Goal: Information Seeking & Learning: Understand process/instructions

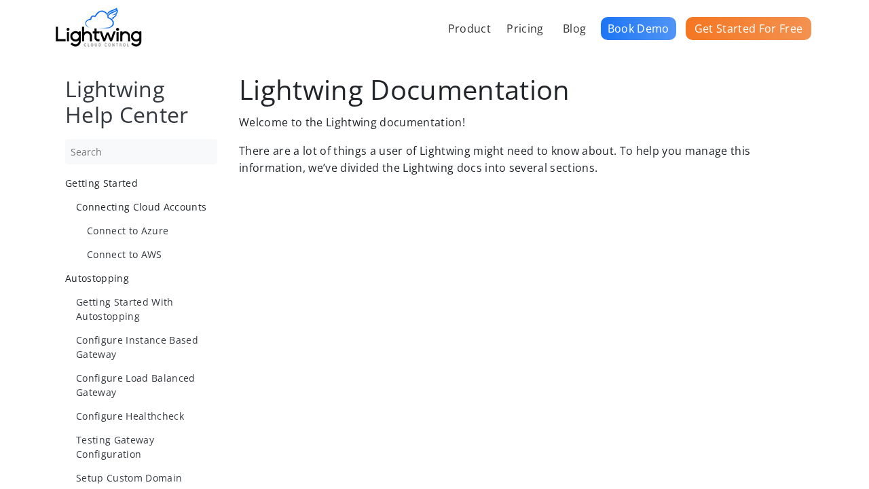
scroll to position [956, 0]
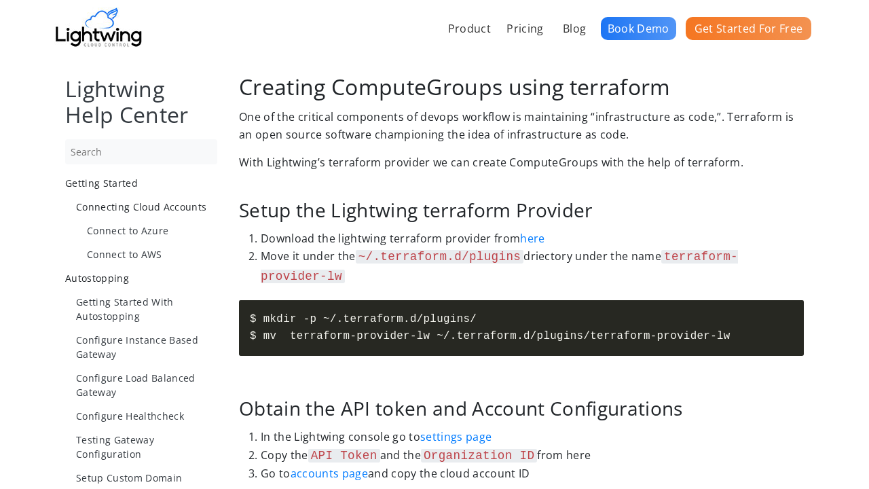
scroll to position [2508, 0]
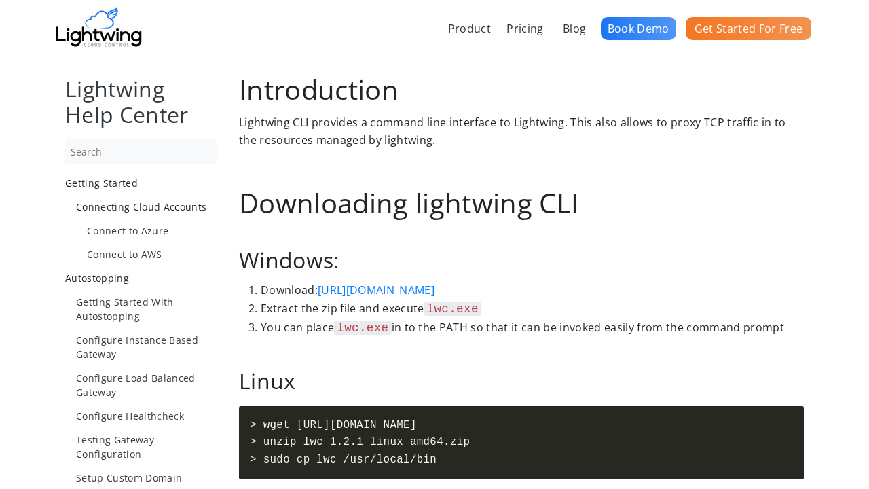
scroll to position [955, 0]
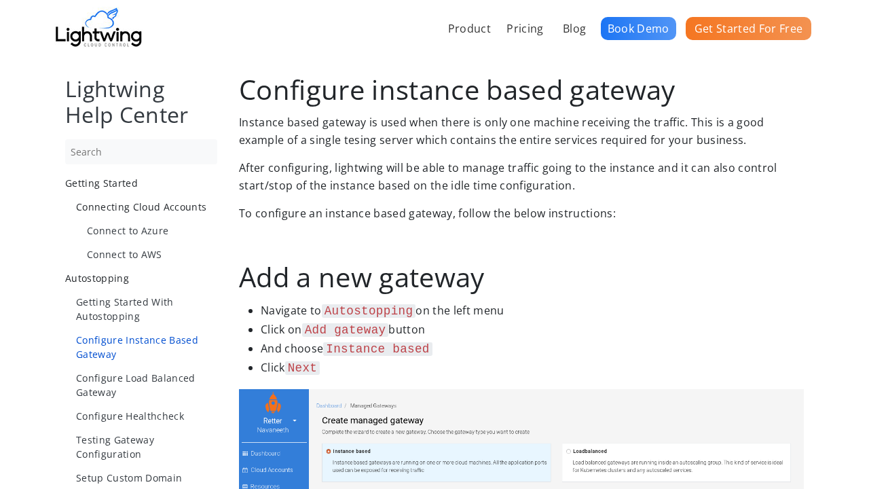
scroll to position [1396, 0]
